Goal: Information Seeking & Learning: Learn about a topic

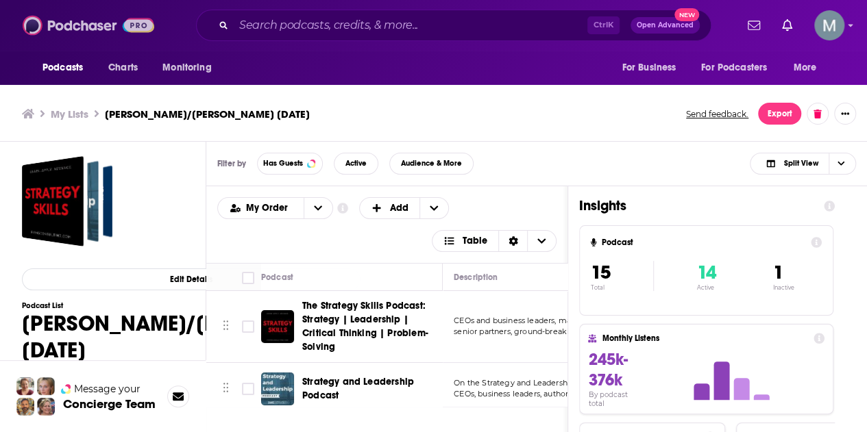
click at [75, 23] on img at bounding box center [89, 25] width 132 height 26
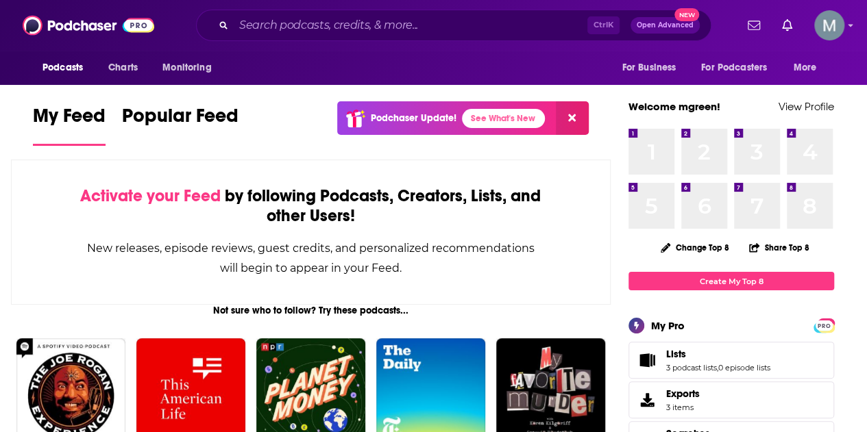
click at [71, 66] on span "Podcasts" at bounding box center [62, 67] width 40 height 19
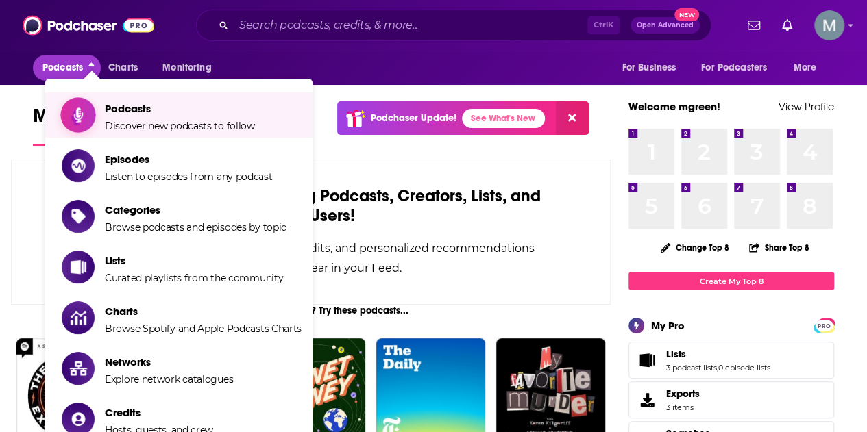
click at [122, 117] on span "Podcasts Discover new podcasts to follow" at bounding box center [180, 115] width 150 height 34
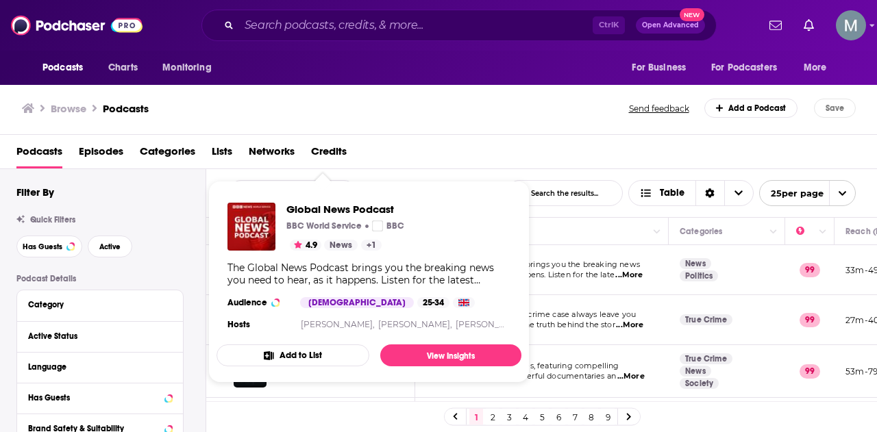
click at [313, 274] on div "The Global News Podcast brings you the breaking news you need to hear, as it ha…" at bounding box center [368, 274] width 283 height 25
click at [329, 208] on span "Global News Podcast" at bounding box center [380, 209] width 188 height 13
